Goal: Check status: Check status

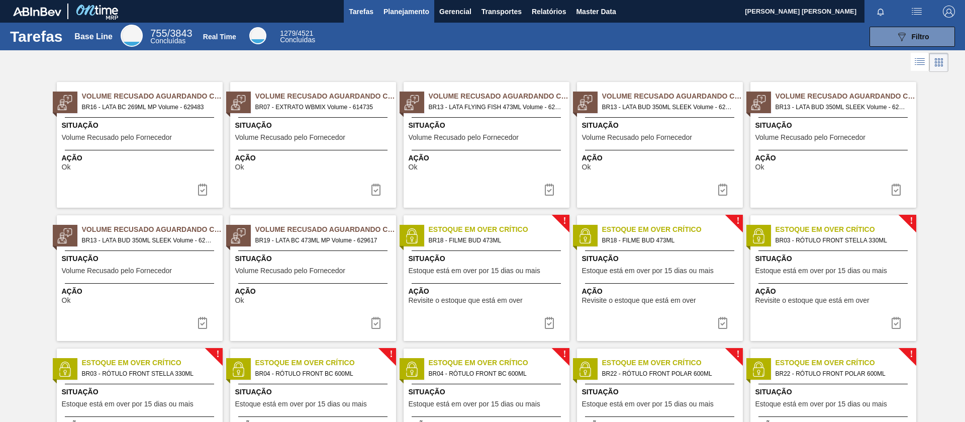
click at [406, 10] on span "Planejamento" at bounding box center [407, 12] width 46 height 12
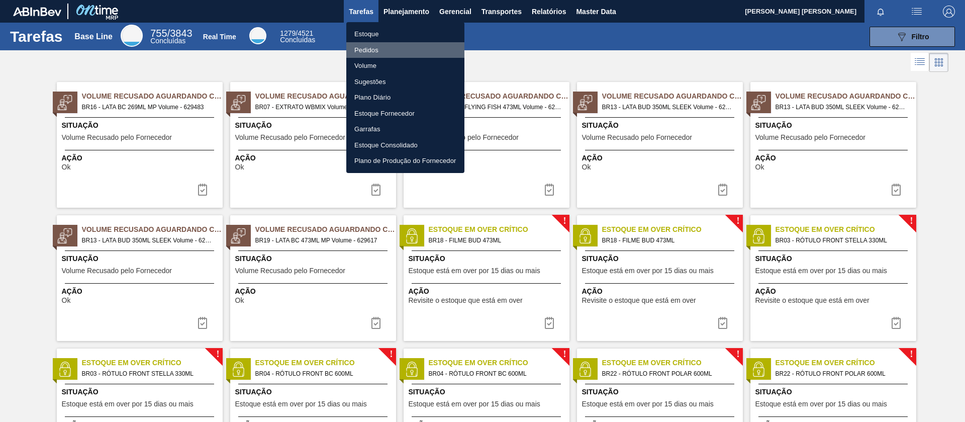
click at [376, 49] on li "Pedidos" at bounding box center [405, 50] width 118 height 16
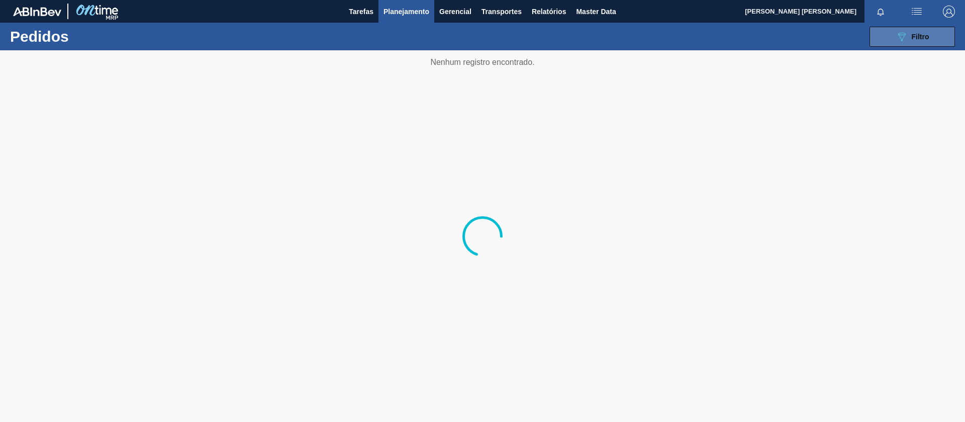
click at [872, 42] on button "089F7B8B-B2A5-4AFE-B5C0-19BA573D28AC Filtro" at bounding box center [912, 37] width 85 height 20
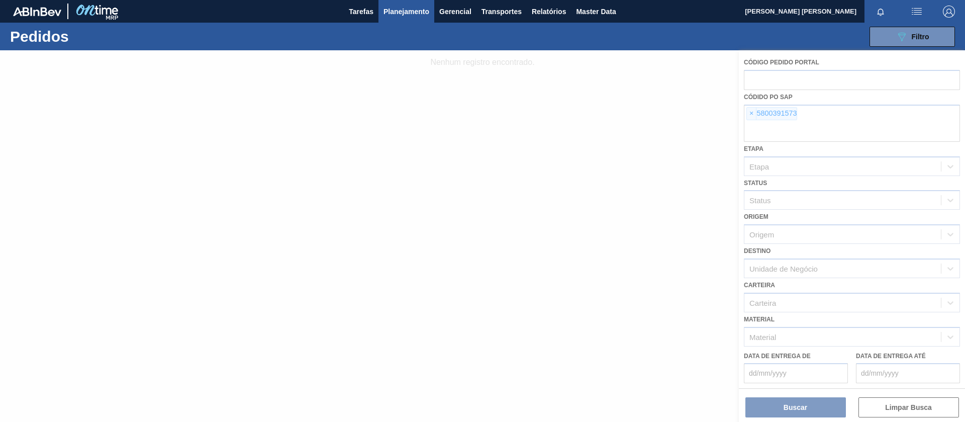
click at [744, 113] on div at bounding box center [482, 236] width 965 height 372
click at [749, 114] on div at bounding box center [482, 236] width 965 height 372
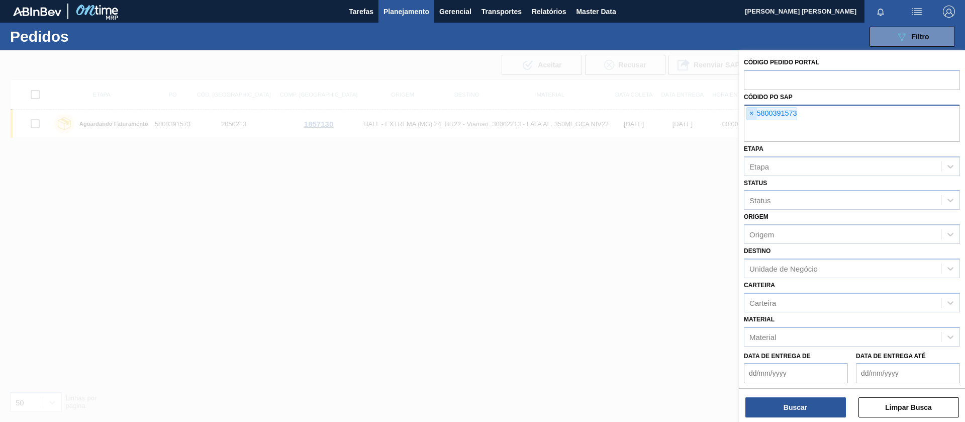
click at [750, 115] on span "×" at bounding box center [752, 114] width 10 height 12
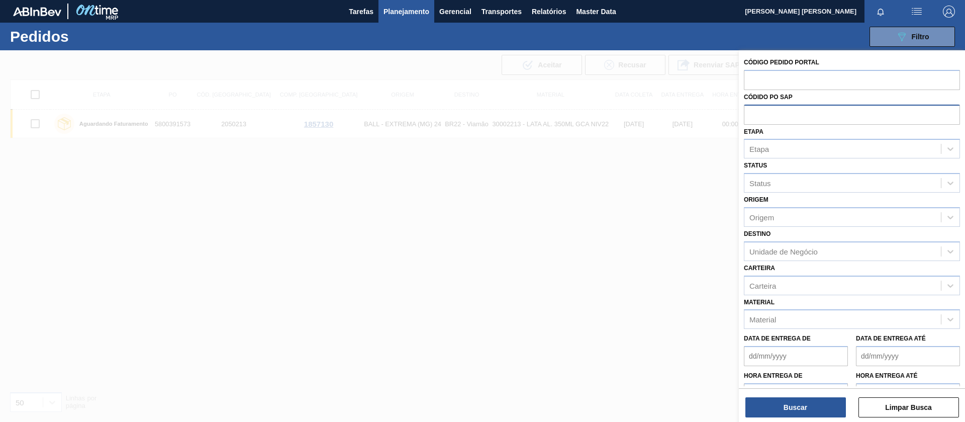
click at [751, 115] on input "text" at bounding box center [852, 114] width 216 height 19
paste input "text"
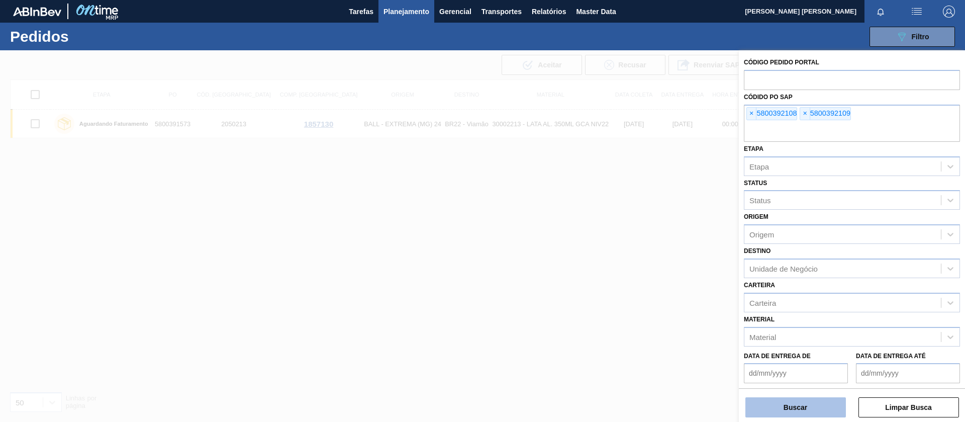
click at [814, 405] on button "Buscar" at bounding box center [796, 407] width 101 height 20
